Goal: Task Accomplishment & Management: Manage account settings

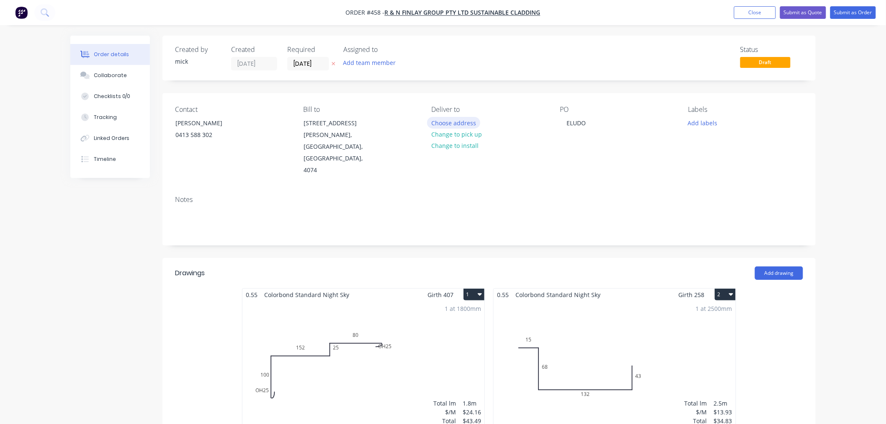
click at [435, 119] on button "Choose address" at bounding box center [454, 122] width 54 height 11
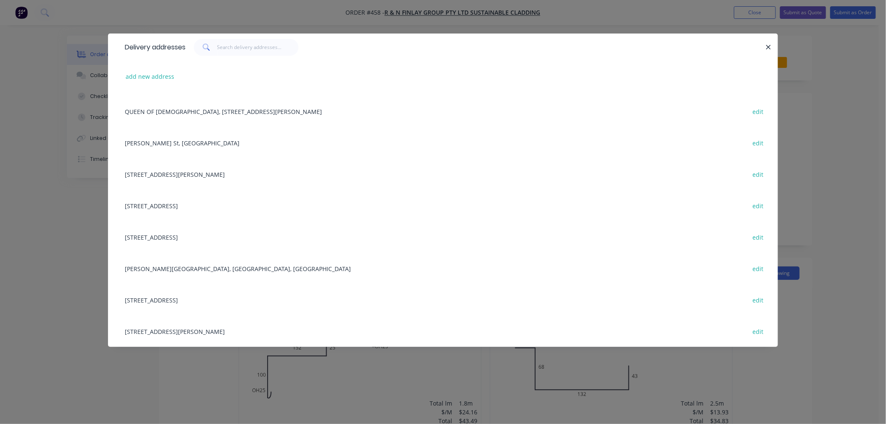
scroll to position [190, 0]
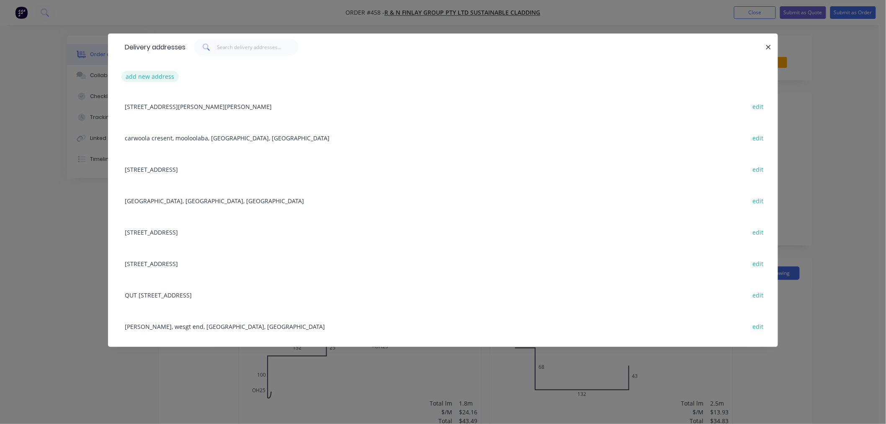
click at [161, 77] on button "add new address" at bounding box center [149, 76] width 57 height 11
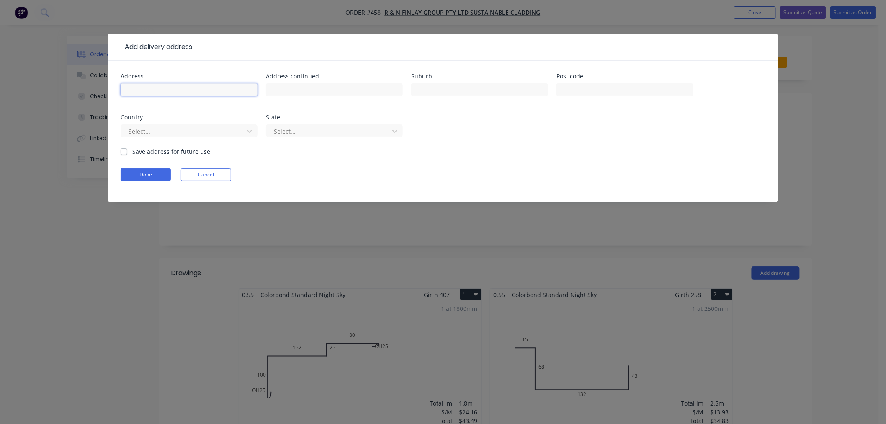
click at [216, 95] on input "text" at bounding box center [189, 89] width 137 height 13
type input "336 HIGHLANDS"
type input "ELUDO"
click at [162, 133] on div at bounding box center [184, 131] width 112 height 10
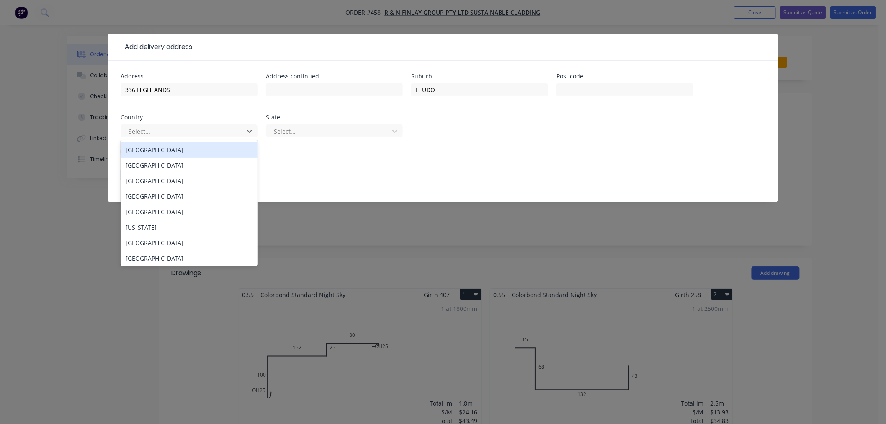
click at [166, 153] on div "[GEOGRAPHIC_DATA]" at bounding box center [189, 149] width 137 height 15
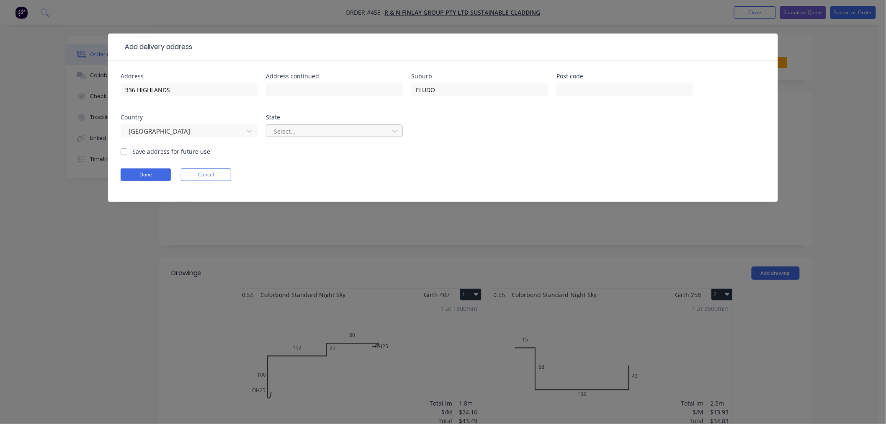
click at [333, 134] on div at bounding box center [329, 131] width 112 height 10
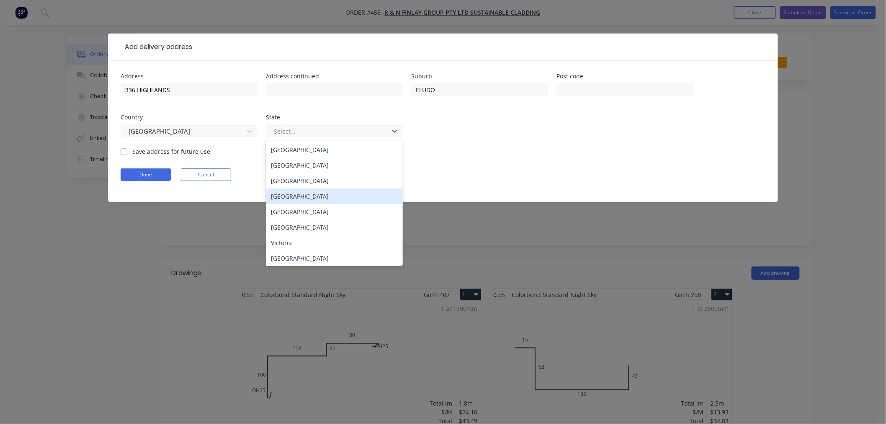
click at [311, 201] on div "[GEOGRAPHIC_DATA]" at bounding box center [334, 195] width 137 height 15
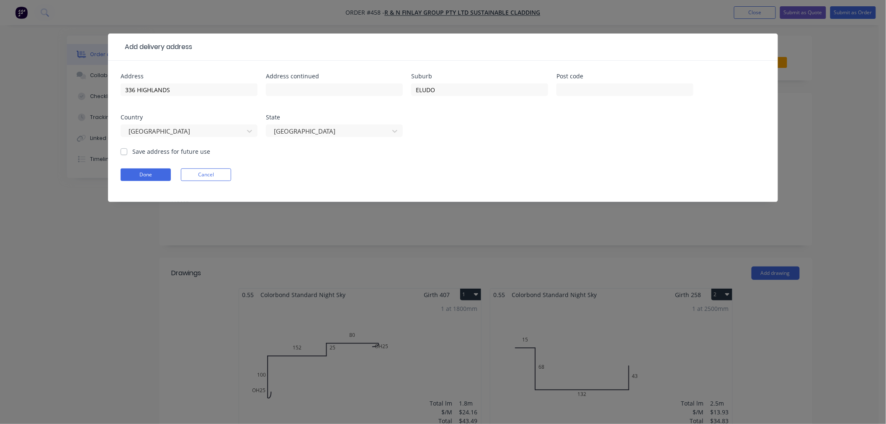
click at [132, 152] on label "Save address for future use" at bounding box center [171, 151] width 78 height 9
click at [126, 152] on input "Save address for future use" at bounding box center [124, 151] width 7 height 8
checkbox input "true"
click at [160, 175] on button "Done" at bounding box center [146, 174] width 50 height 13
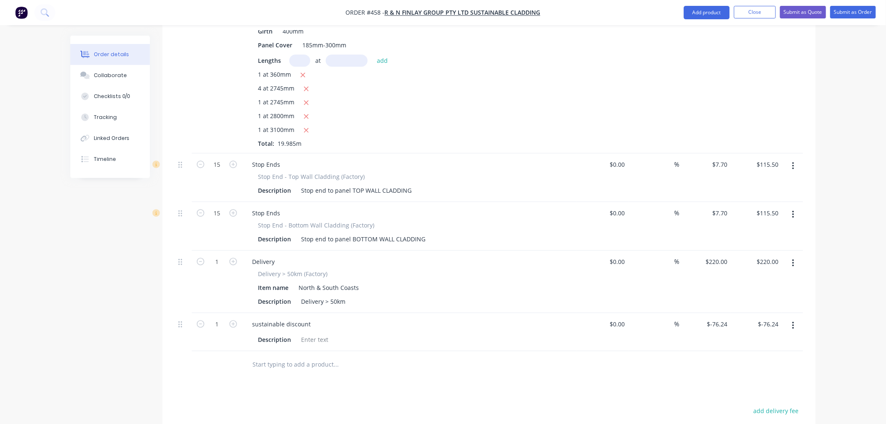
scroll to position [748, 0]
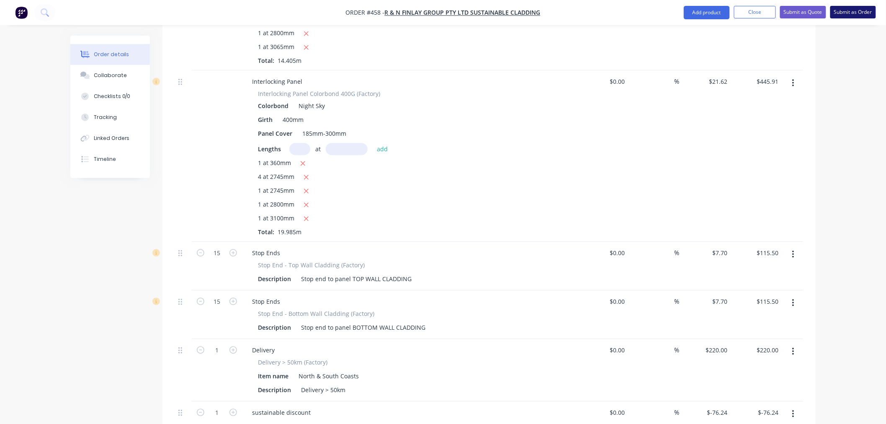
click at [852, 15] on button "Submit as Order" at bounding box center [853, 12] width 46 height 13
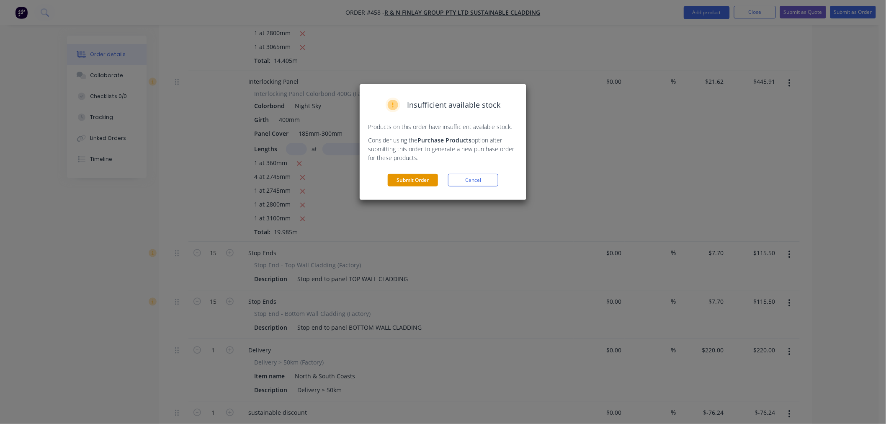
click at [420, 179] on button "Submit Order" at bounding box center [413, 180] width 50 height 13
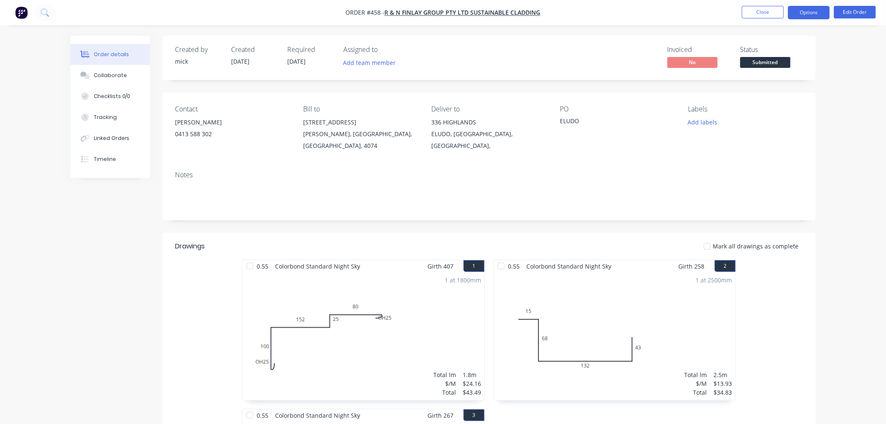
click at [815, 9] on button "Options" at bounding box center [809, 12] width 42 height 13
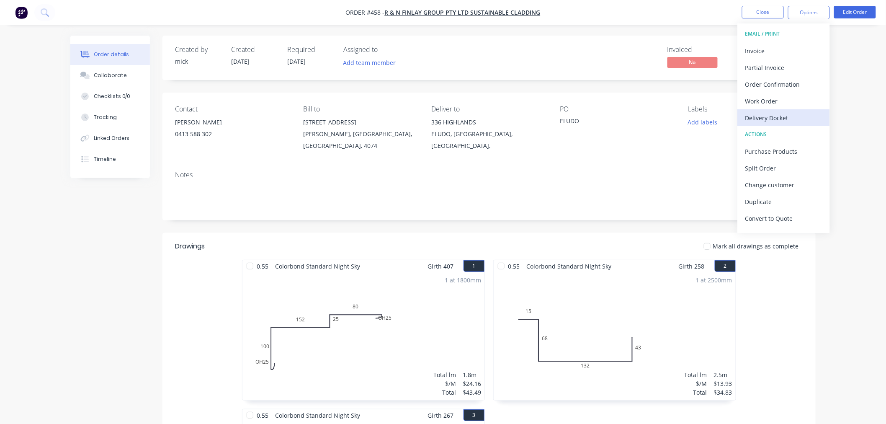
click at [768, 110] on button "Delivery Docket" at bounding box center [784, 117] width 92 height 17
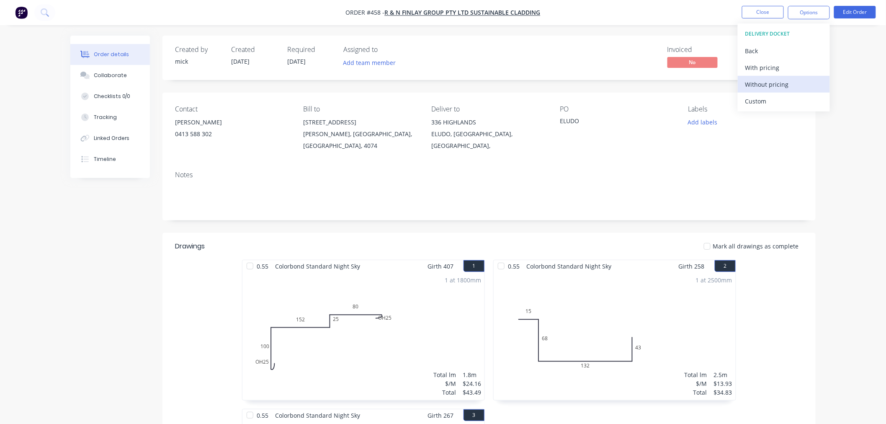
click at [765, 88] on div "Without pricing" at bounding box center [783, 84] width 77 height 12
click at [18, 7] on img "button" at bounding box center [21, 12] width 13 height 13
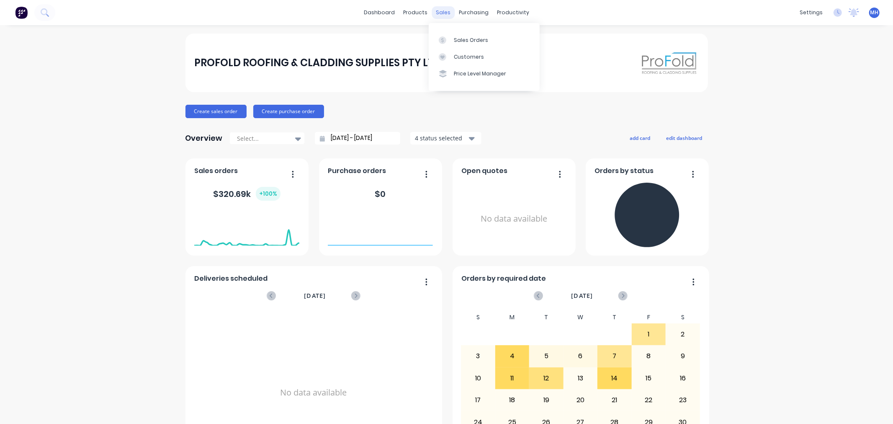
click at [438, 11] on div "sales" at bounding box center [443, 12] width 23 height 13
click at [455, 35] on link "Sales Orders" at bounding box center [484, 39] width 111 height 17
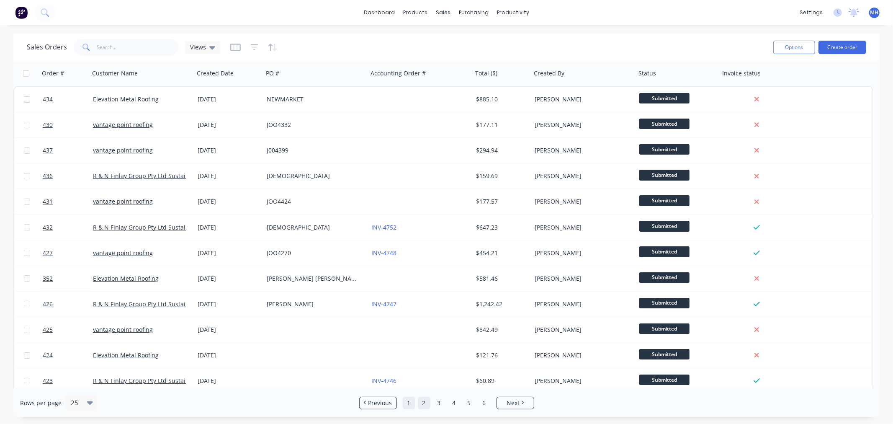
click at [410, 400] on link "1" at bounding box center [409, 403] width 13 height 13
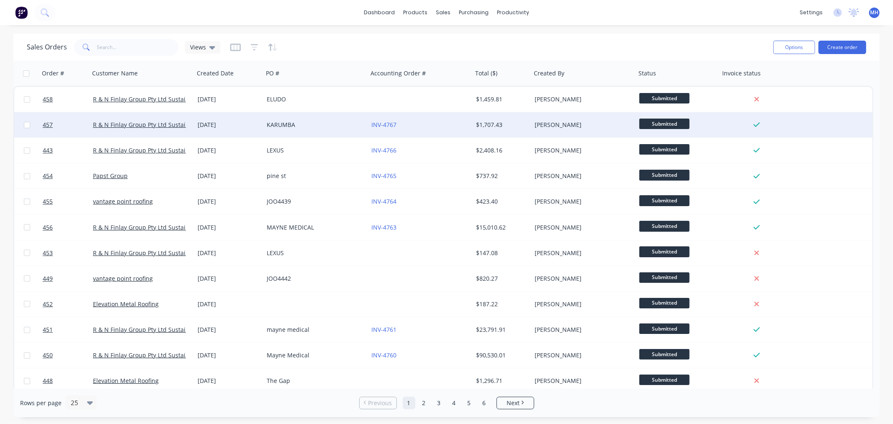
click at [436, 117] on div "INV-4767" at bounding box center [420, 124] width 105 height 25
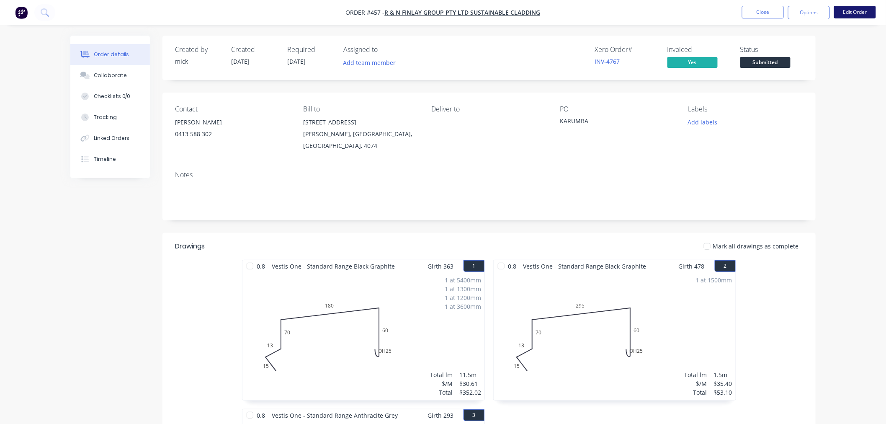
click at [861, 8] on button "Edit Order" at bounding box center [855, 12] width 42 height 13
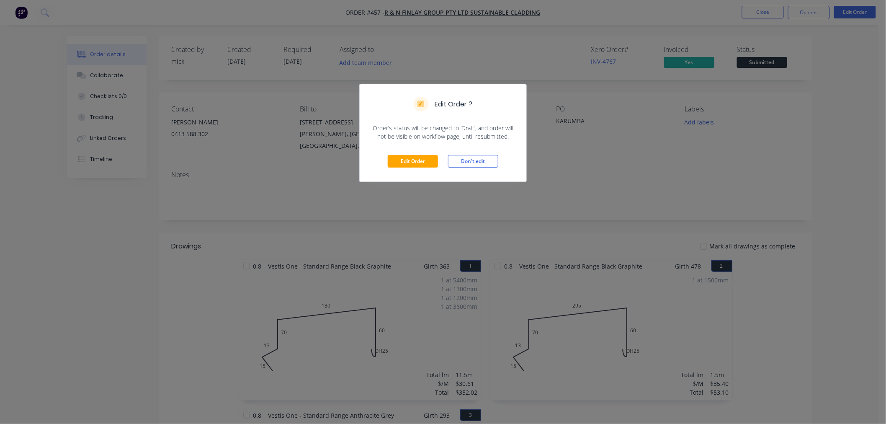
click at [421, 169] on div "Edit Order Don't edit" at bounding box center [443, 161] width 167 height 41
click at [424, 161] on button "Edit Order" at bounding box center [413, 161] width 50 height 13
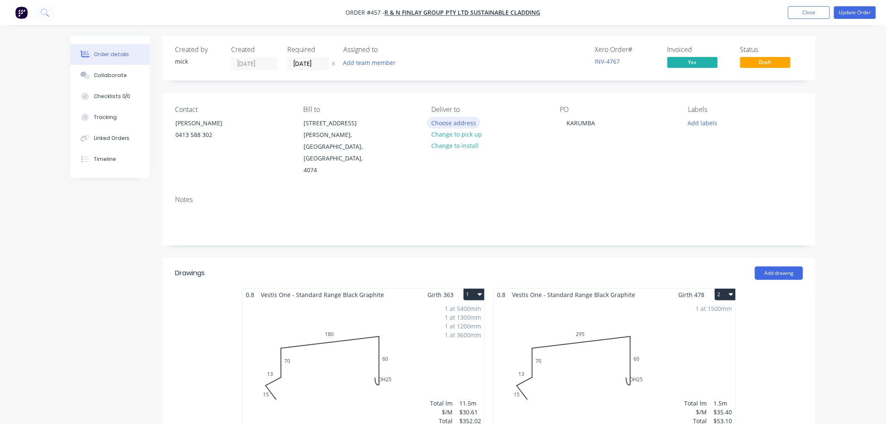
click at [449, 120] on button "Choose address" at bounding box center [454, 122] width 54 height 11
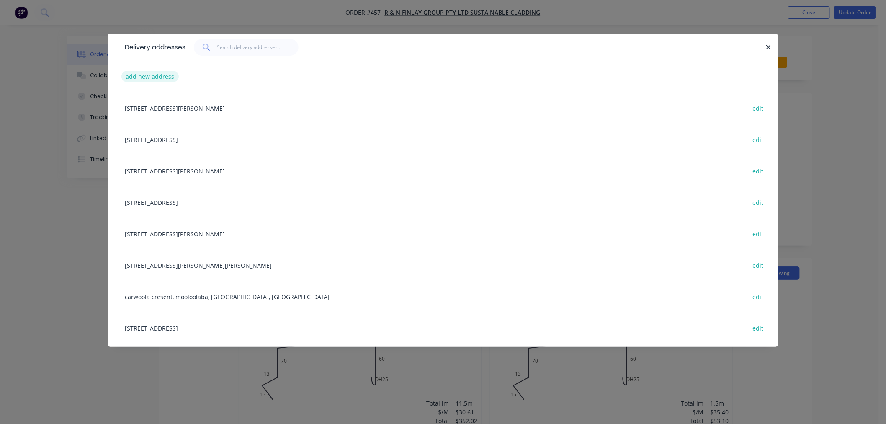
click at [153, 73] on button "add new address" at bounding box center [149, 76] width 57 height 11
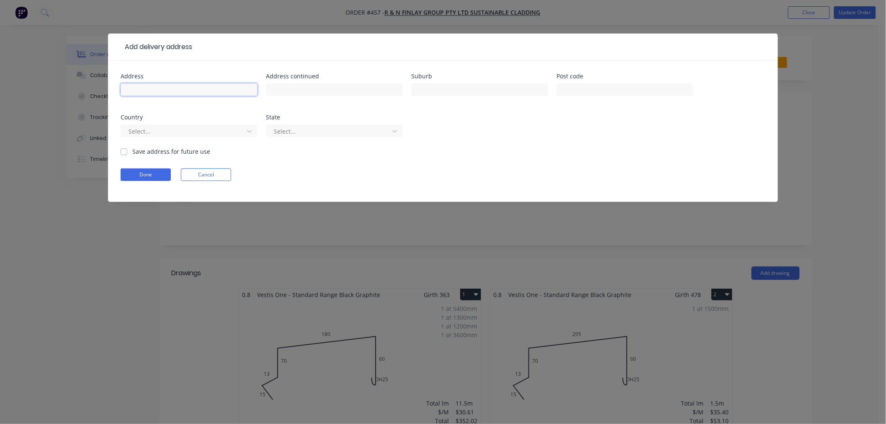
click at [170, 90] on input "text" at bounding box center [189, 89] width 137 height 13
type input "[STREET_ADDRESS]"
click at [436, 86] on input "text" at bounding box center [479, 89] width 137 height 13
type input "WARANA"
click at [149, 125] on div "Select..." at bounding box center [183, 131] width 117 height 13
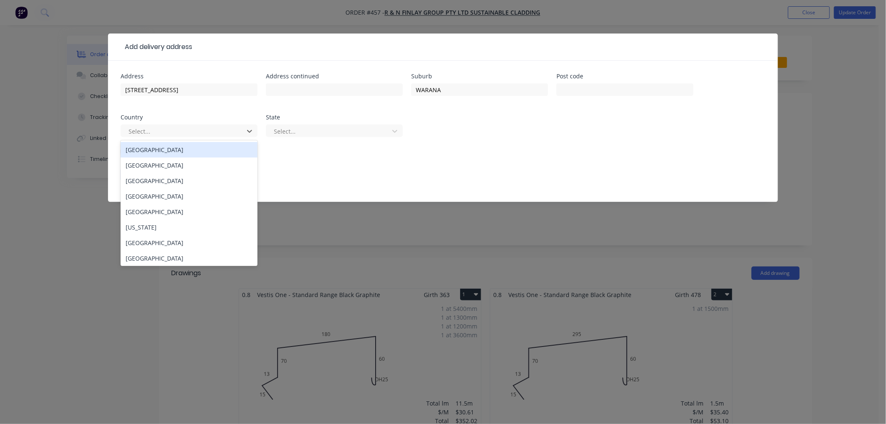
click at [149, 149] on div "[GEOGRAPHIC_DATA]" at bounding box center [189, 149] width 137 height 15
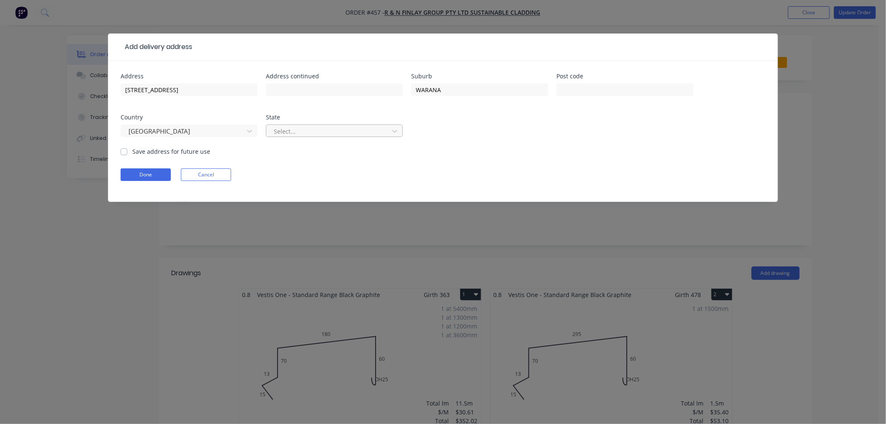
click at [328, 133] on div at bounding box center [329, 131] width 112 height 10
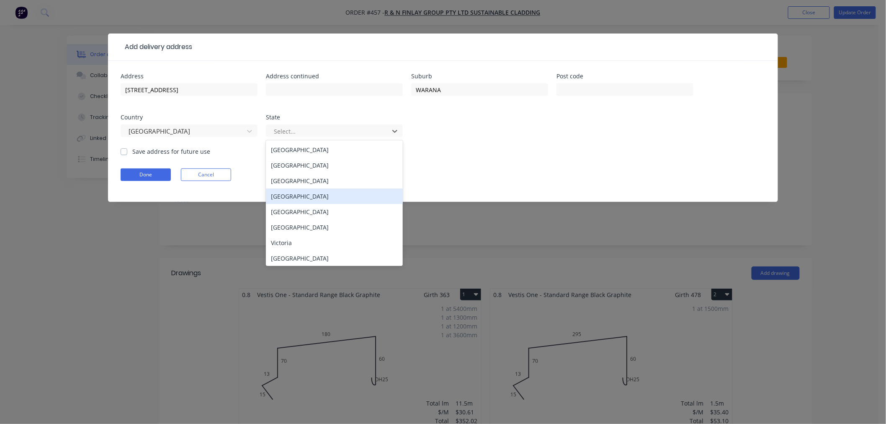
click at [299, 198] on div "[GEOGRAPHIC_DATA]" at bounding box center [334, 195] width 137 height 15
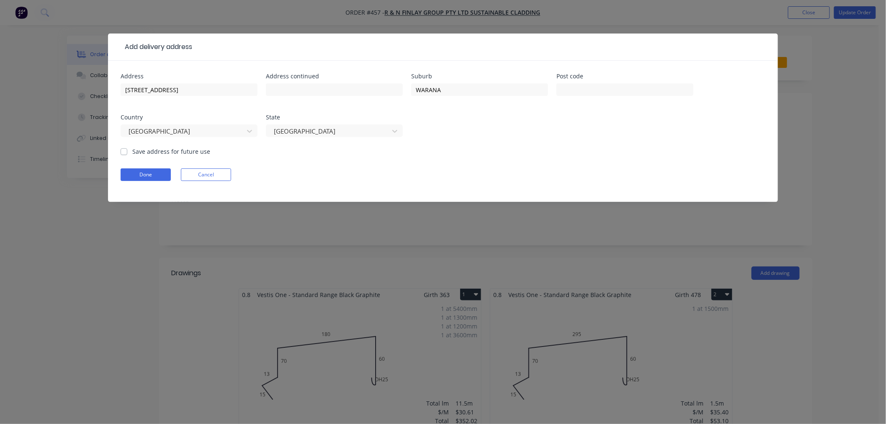
click at [132, 153] on label "Save address for future use" at bounding box center [171, 151] width 78 height 9
click at [124, 153] on input "Save address for future use" at bounding box center [124, 151] width 7 height 8
checkbox input "true"
click at [143, 167] on form "Address [STREET_ADDRESS] Address continued Suburb WARANA Post code Country [GEO…" at bounding box center [443, 137] width 645 height 129
click at [154, 175] on button "Done" at bounding box center [146, 174] width 50 height 13
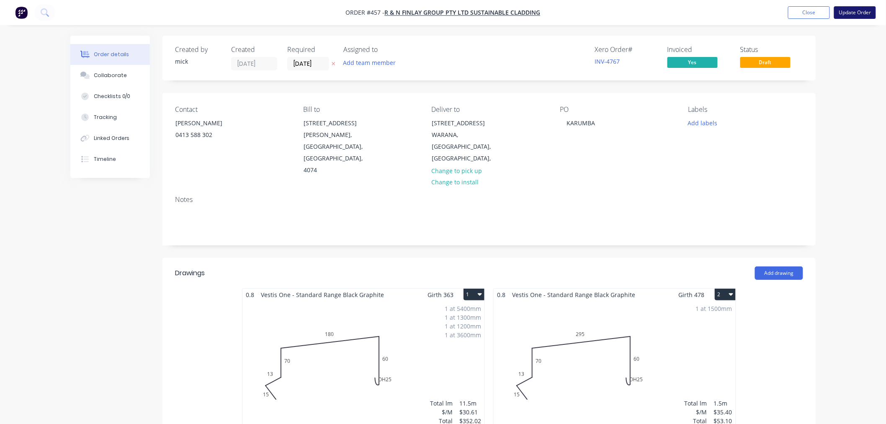
click at [855, 13] on button "Update Order" at bounding box center [855, 12] width 42 height 13
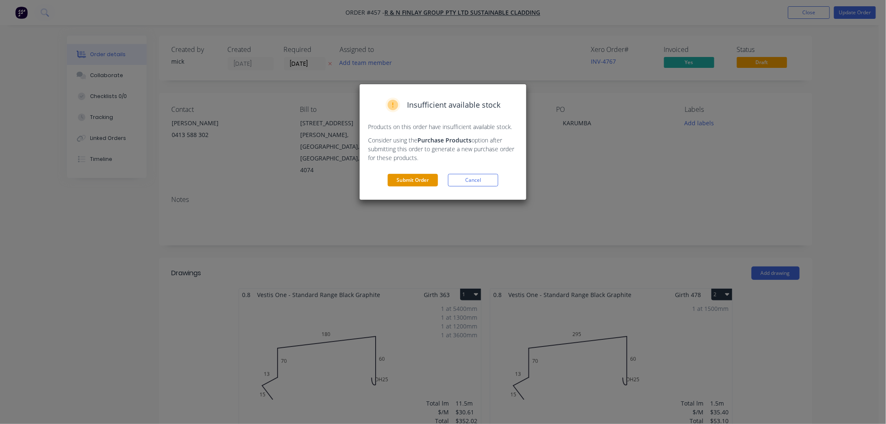
click at [425, 178] on button "Submit Order" at bounding box center [413, 180] width 50 height 13
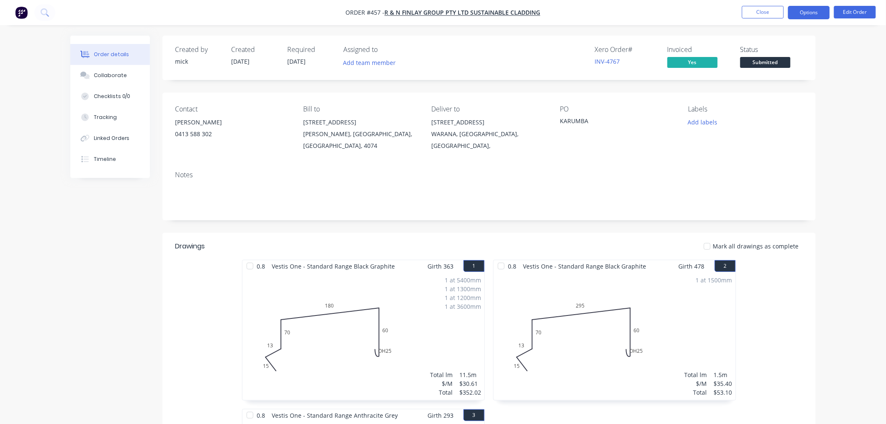
click at [823, 13] on button "Options" at bounding box center [809, 12] width 42 height 13
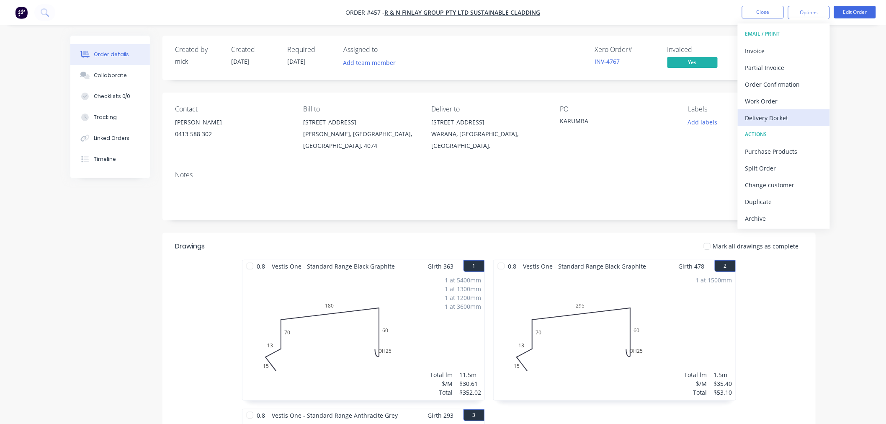
click at [775, 116] on div "Delivery Docket" at bounding box center [783, 118] width 77 height 12
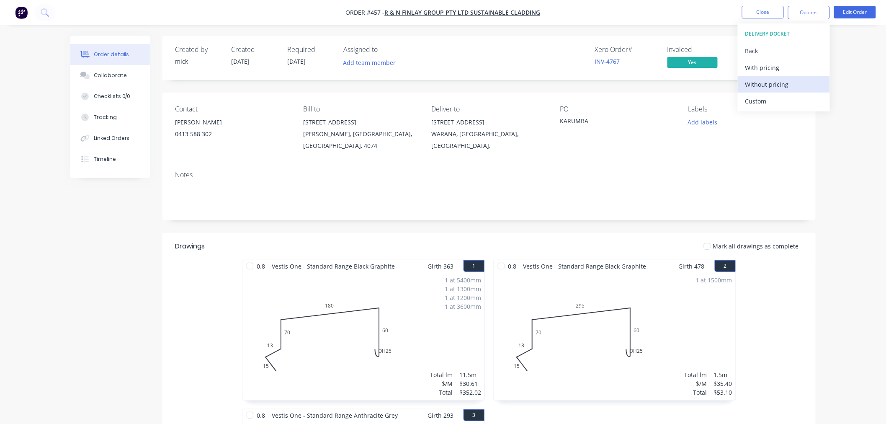
click at [776, 82] on div "Without pricing" at bounding box center [783, 84] width 77 height 12
click at [6, 7] on nav "Order #457 - R & N Finlay Group Pty Ltd Sustainable Cladding Close Options EMAI…" at bounding box center [443, 12] width 886 height 25
click at [19, 10] on img "button" at bounding box center [21, 12] width 13 height 13
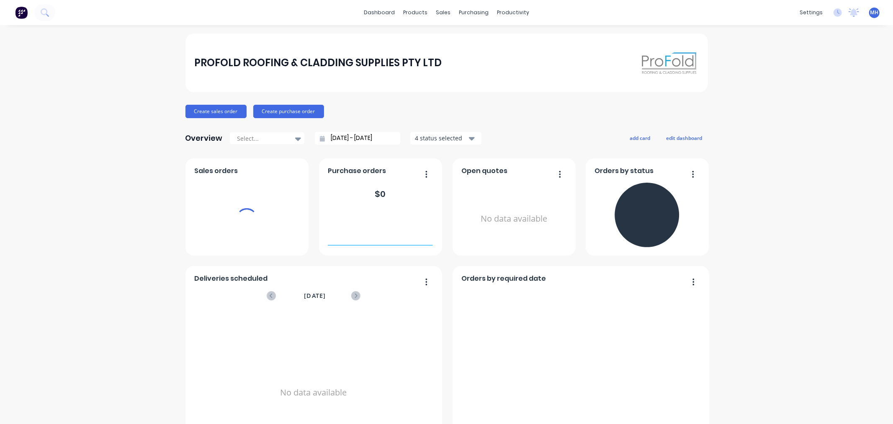
click at [434, 13] on div "sales" at bounding box center [443, 12] width 23 height 13
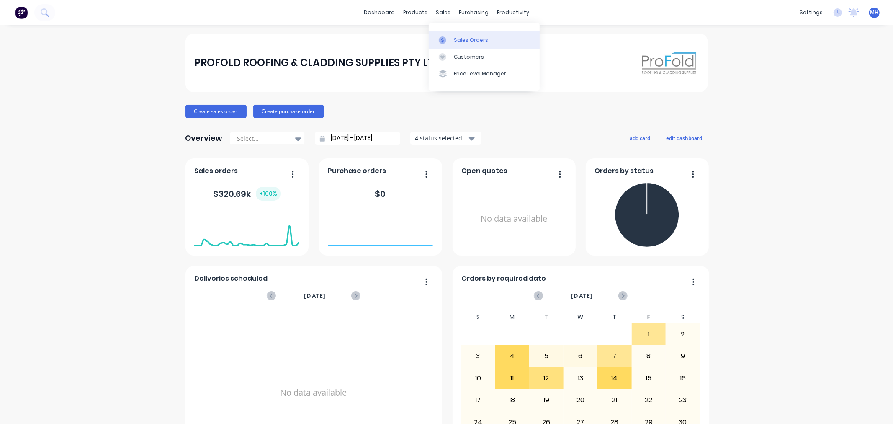
click at [463, 40] on div "Sales Orders" at bounding box center [471, 40] width 34 height 8
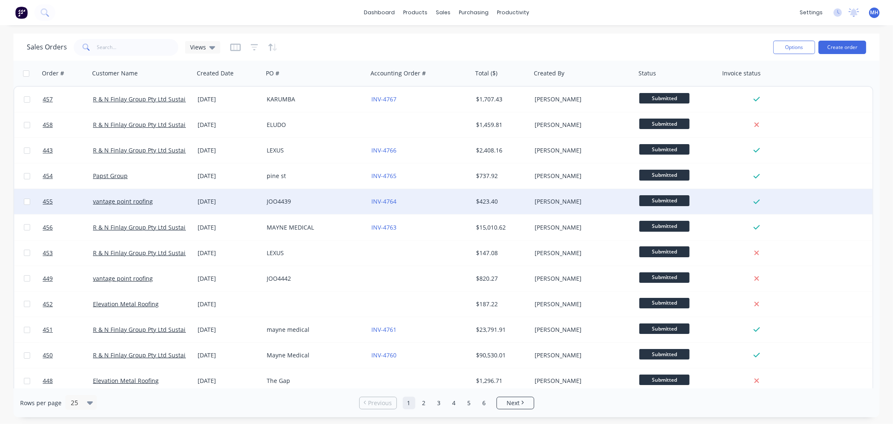
click at [308, 204] on div "JOO4439" at bounding box center [313, 201] width 93 height 8
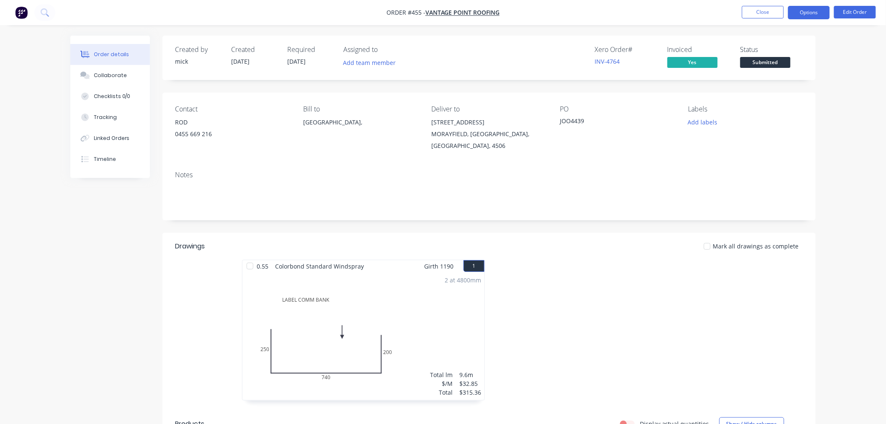
click at [818, 11] on button "Options" at bounding box center [809, 12] width 42 height 13
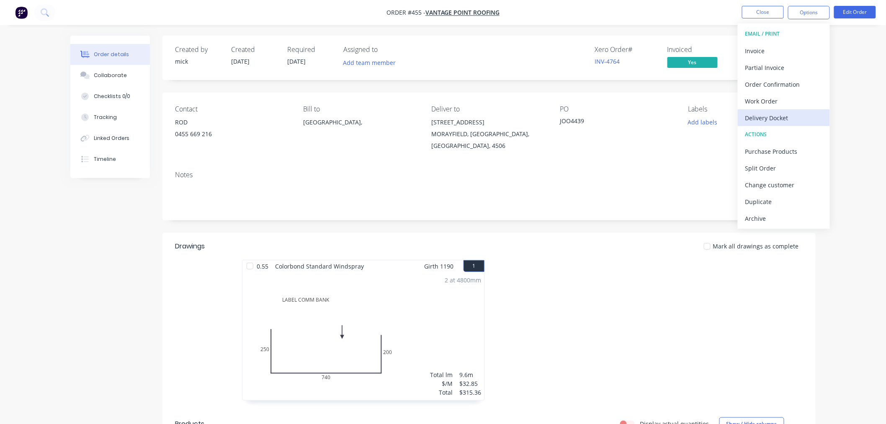
click at [769, 112] on div "Delivery Docket" at bounding box center [783, 118] width 77 height 12
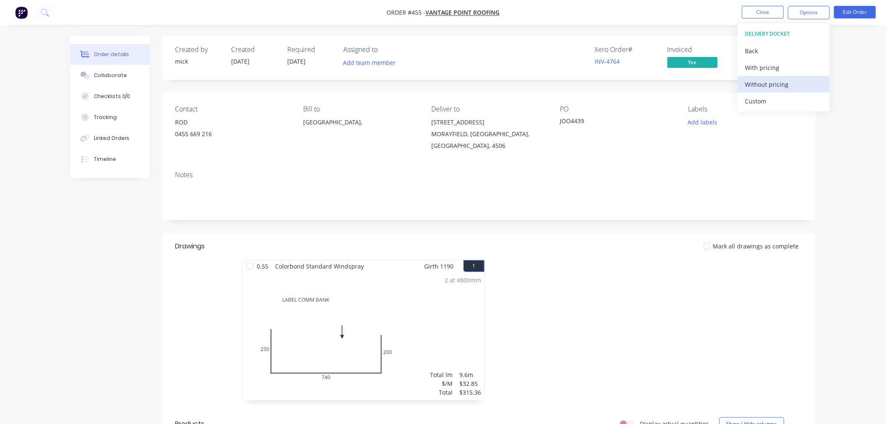
click at [765, 80] on div "Without pricing" at bounding box center [783, 84] width 77 height 12
